Goal: Information Seeking & Learning: Learn about a topic

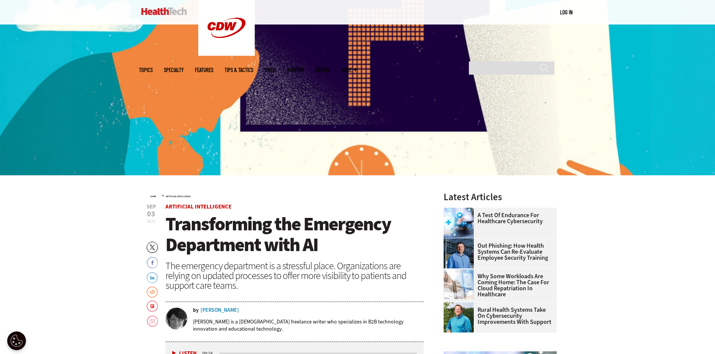
scroll to position [188, 0]
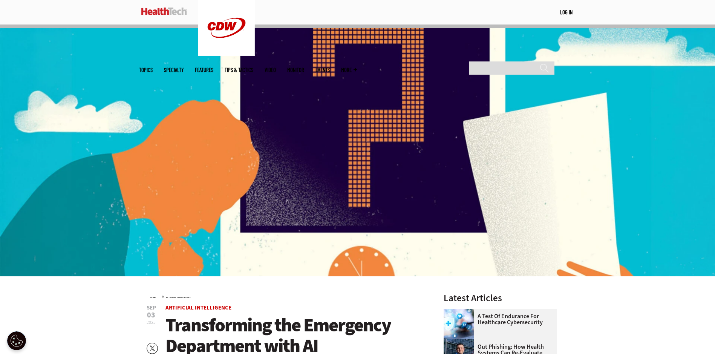
scroll to position [75, 0]
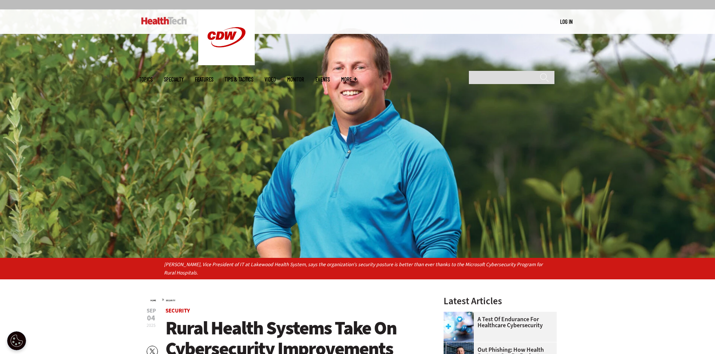
scroll to position [113, 0]
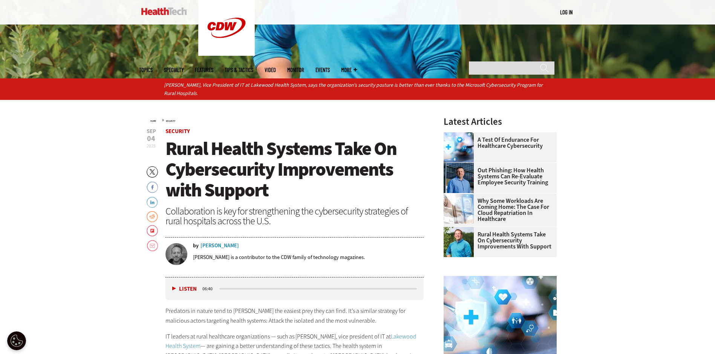
scroll to position [301, 0]
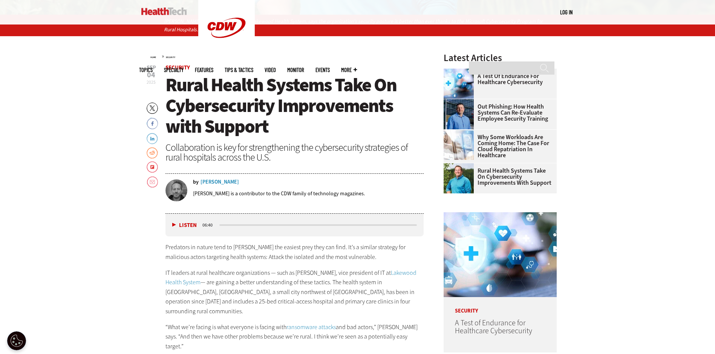
click at [373, 187] on div "Chris Hayhurst is a contributor to the CDW family of technology magazines." at bounding box center [308, 194] width 231 height 18
click at [374, 188] on div "Chris Hayhurst is a contributor to the CDW family of technology magazines." at bounding box center [308, 194] width 231 height 18
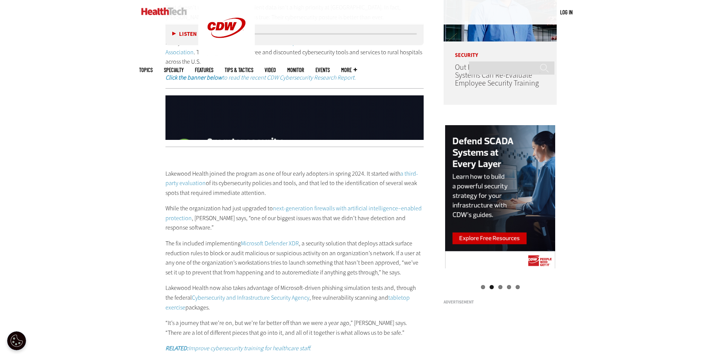
scroll to position [490, 0]
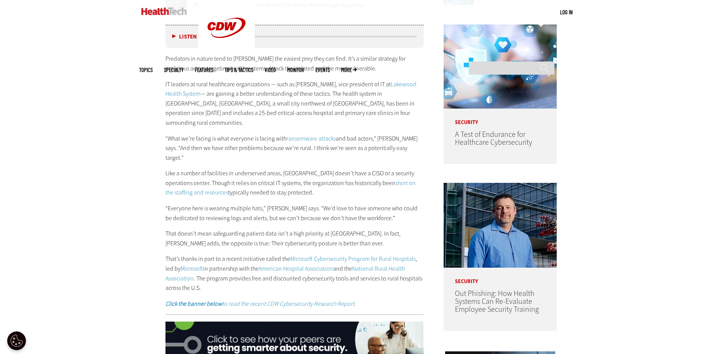
click at [353, 203] on p "“Everyone here is wearing multiple hats,” Roeder says. “We’d love to have someo…" at bounding box center [294, 212] width 258 height 19
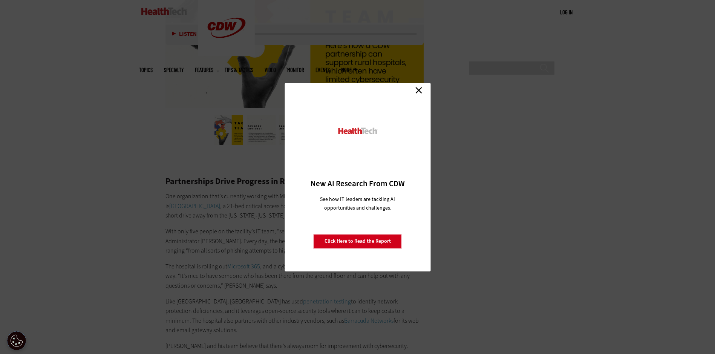
scroll to position [1545, 0]
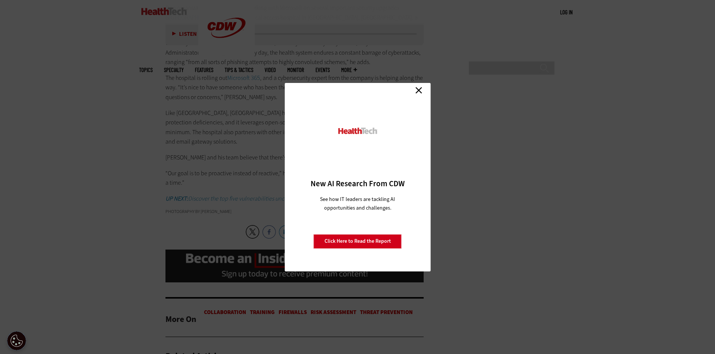
click at [420, 92] on link "Close" at bounding box center [418, 90] width 11 height 11
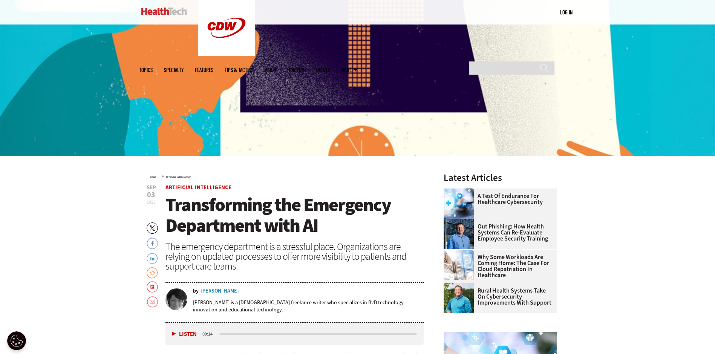
scroll to position [264, 0]
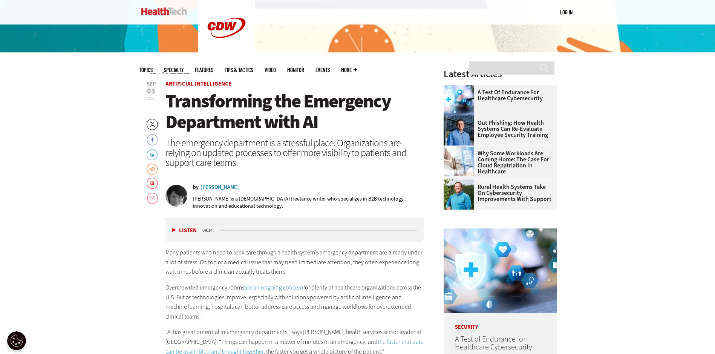
click at [332, 199] on p "[PERSON_NAME] is a [DEMOGRAPHIC_DATA] freelance writer who specializes in B2B t…" at bounding box center [308, 202] width 231 height 14
click at [345, 158] on div "The emergency department is a stressful place. Organizations are relying on upd…" at bounding box center [294, 152] width 258 height 29
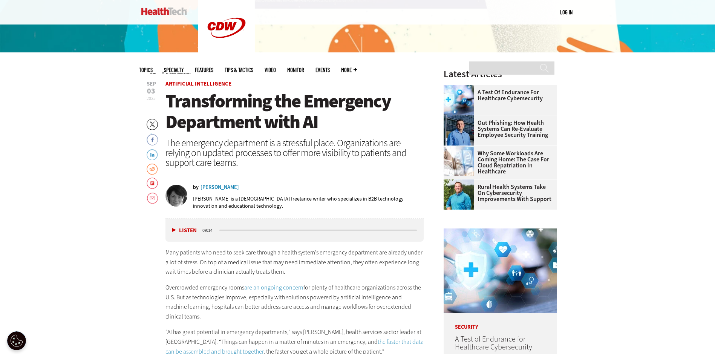
drag, startPoint x: 121, startPoint y: 140, endPoint x: 112, endPoint y: 173, distance: 34.0
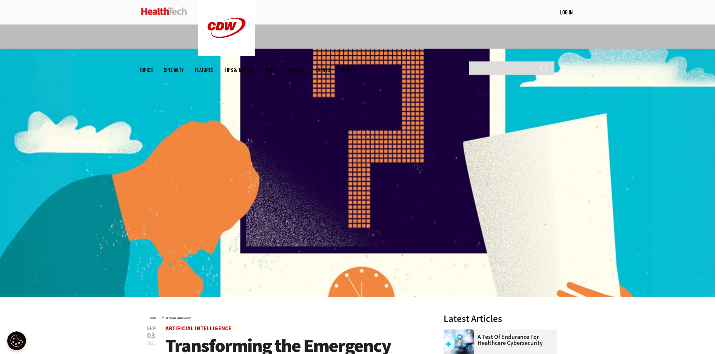
scroll to position [0, 0]
